Goal: Navigation & Orientation: Find specific page/section

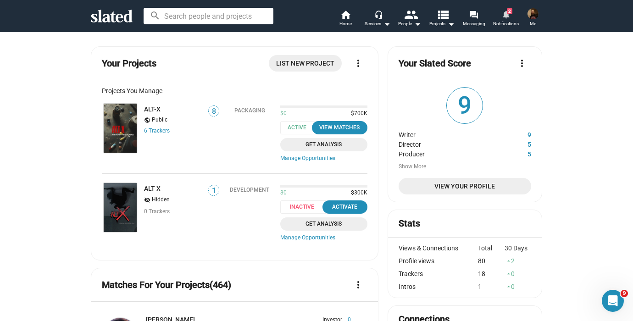
click at [506, 13] on mat-icon "notifications" at bounding box center [505, 14] width 9 height 9
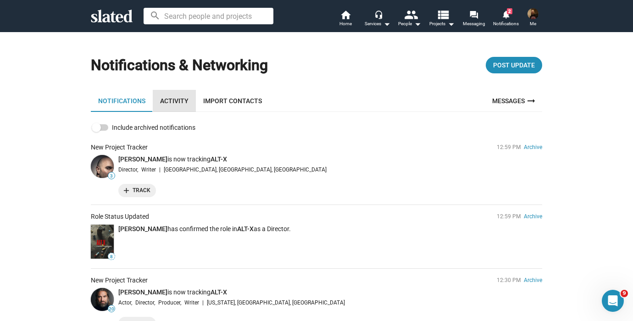
click at [175, 101] on link "Activity" at bounding box center [174, 101] width 43 height 22
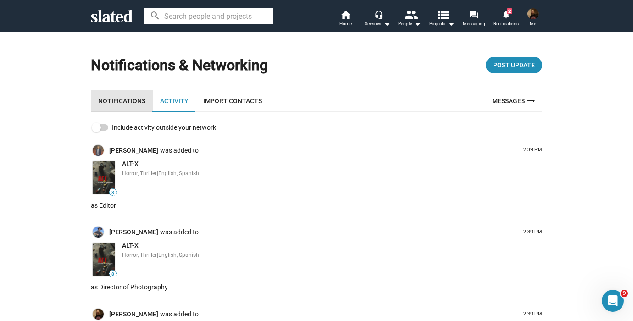
click at [124, 98] on link "Notifications" at bounding box center [122, 101] width 62 height 22
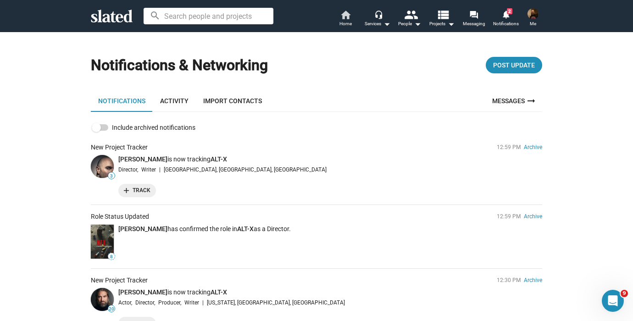
click at [338, 13] on link "home Home" at bounding box center [345, 19] width 32 height 20
